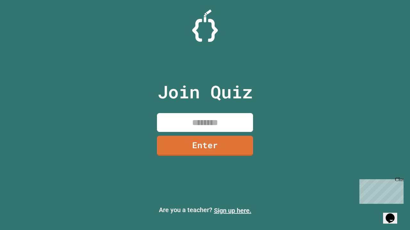
click at [232, 211] on link "Sign up here." at bounding box center [232, 211] width 37 height 8
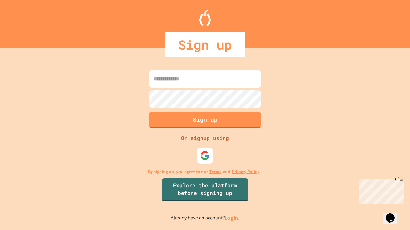
click at [232, 218] on link "Log in." at bounding box center [232, 218] width 15 height 7
